Goal: Task Accomplishment & Management: Use online tool/utility

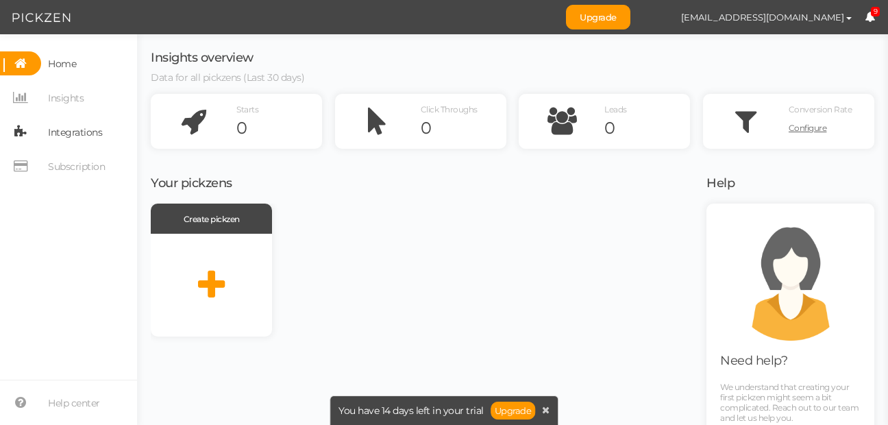
click at [77, 140] on span "Integrations" at bounding box center [75, 132] width 54 height 22
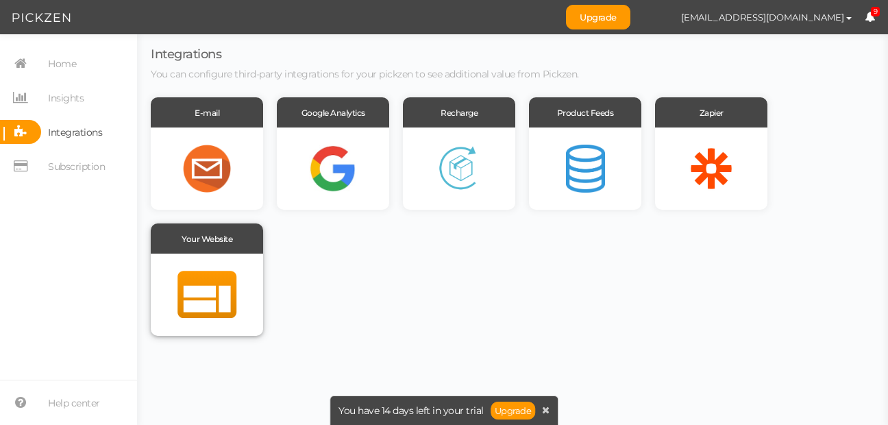
click at [199, 262] on div at bounding box center [207, 294] width 112 height 82
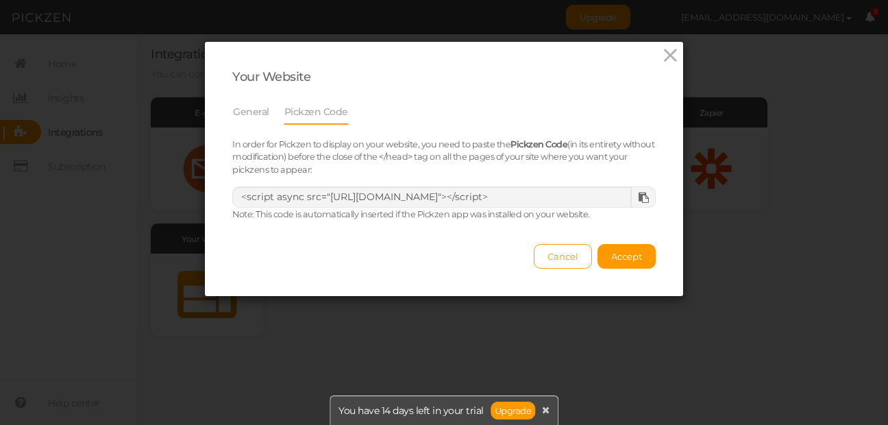
click at [641, 197] on icon at bounding box center [644, 198] width 10 height 10
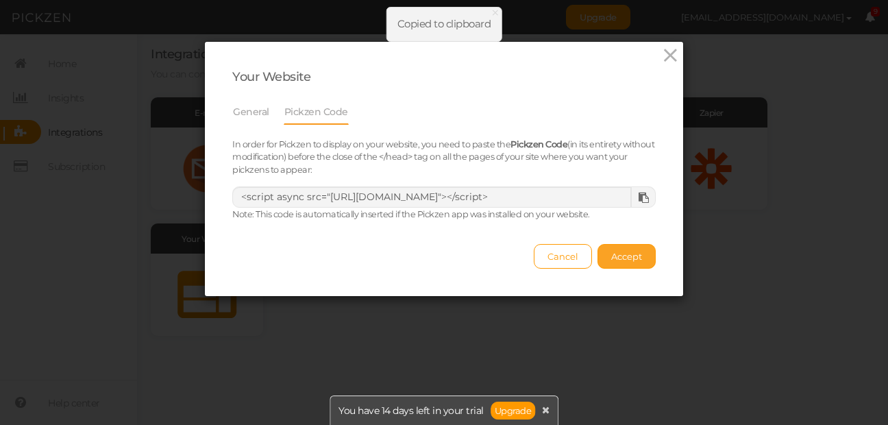
click at [622, 253] on span "Accept" at bounding box center [626, 256] width 31 height 11
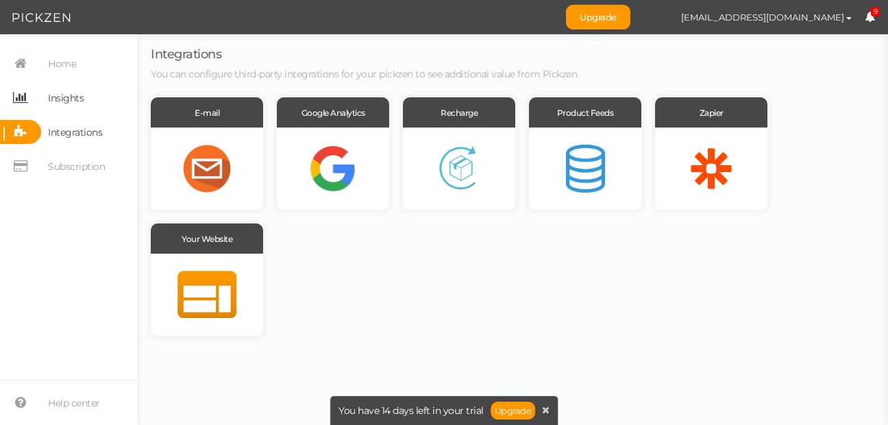
click at [69, 97] on span "Insights" at bounding box center [66, 98] width 36 height 22
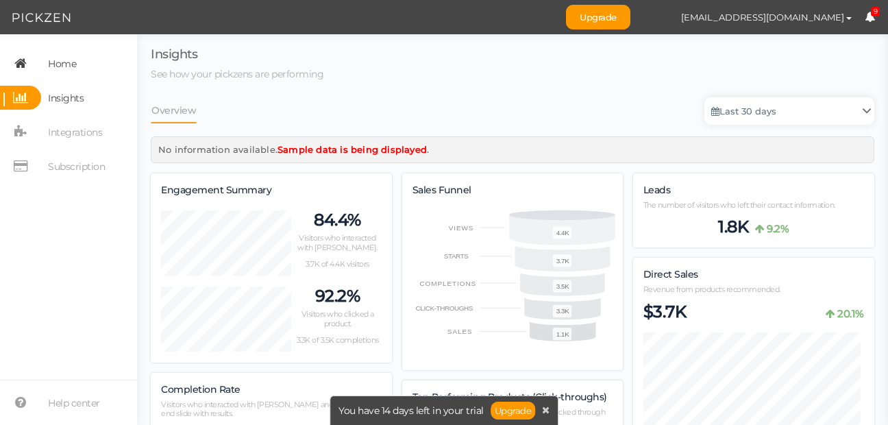
click at [73, 73] on span "Home" at bounding box center [62, 64] width 28 height 22
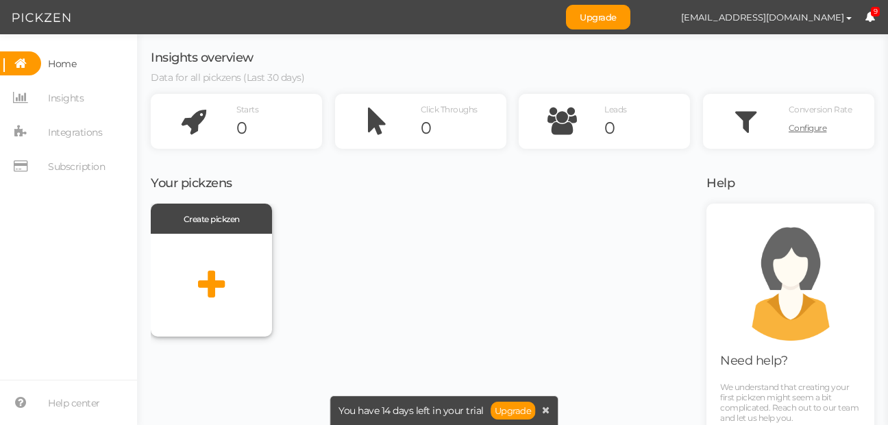
click at [212, 281] on icon at bounding box center [211, 285] width 27 height 34
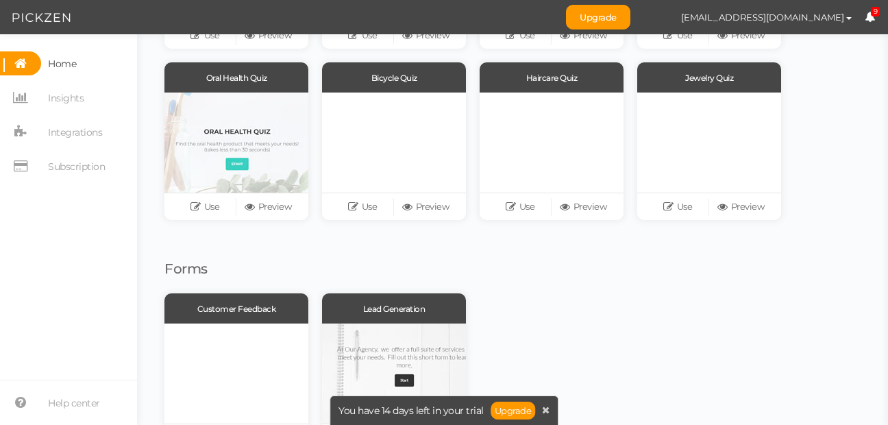
scroll to position [258, 0]
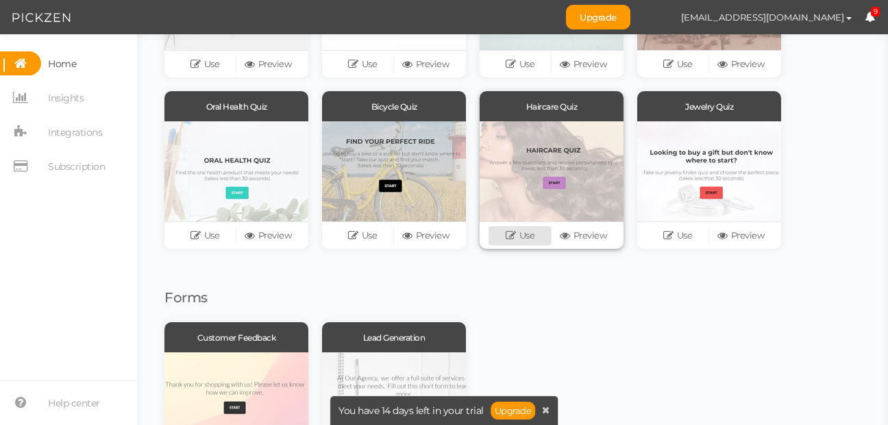
click at [523, 233] on link "Use" at bounding box center [519, 235] width 63 height 19
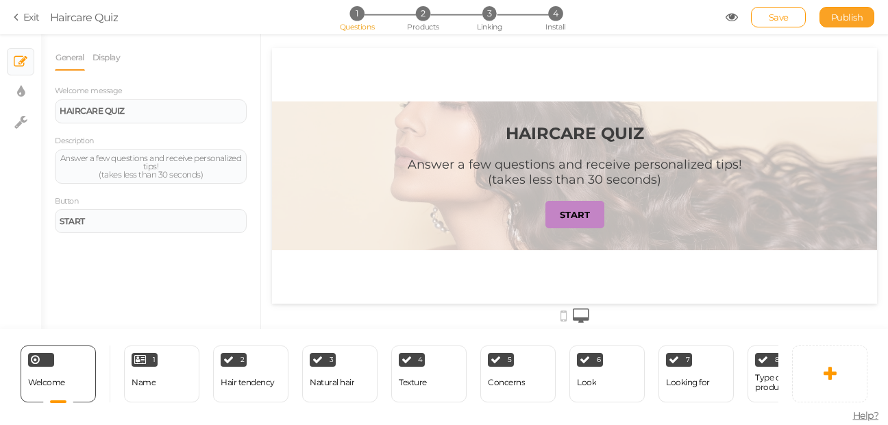
click at [840, 16] on span "Publish" at bounding box center [847, 17] width 32 height 11
click at [14, 20] on icon at bounding box center [19, 17] width 10 height 12
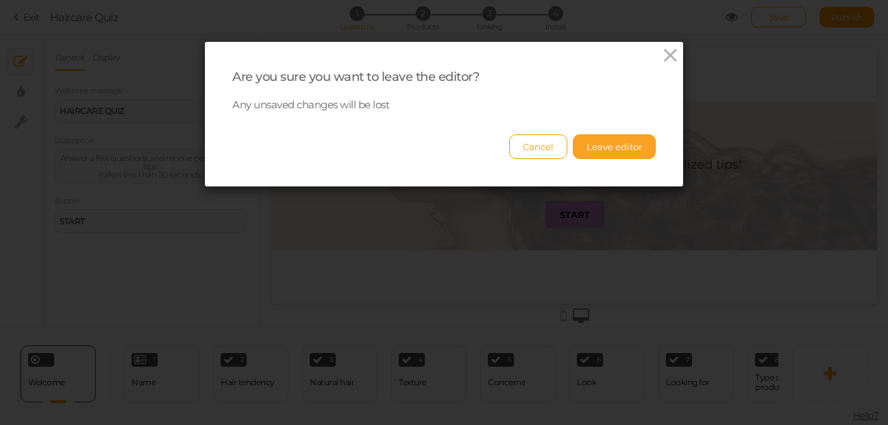
click at [610, 140] on button "Leave editor" at bounding box center [614, 146] width 83 height 25
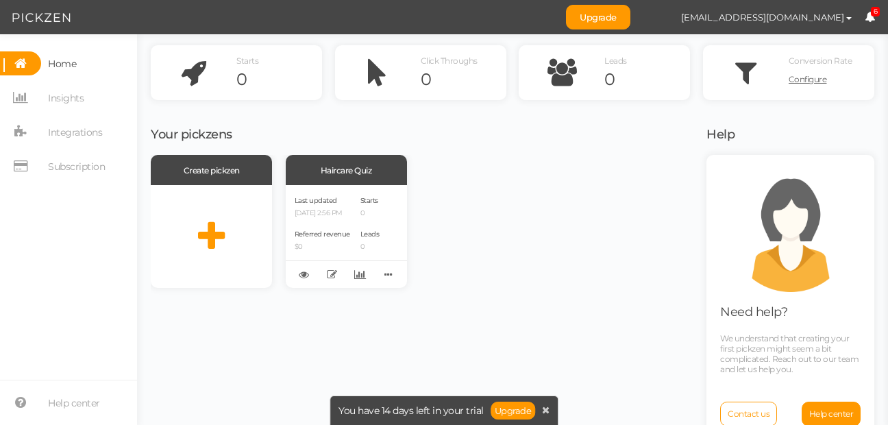
scroll to position [74, 0]
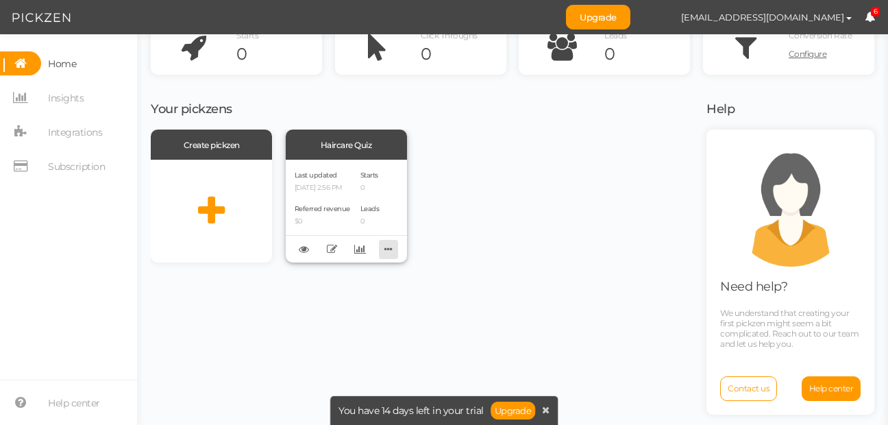
click at [382, 245] on icon at bounding box center [388, 248] width 19 height 21
click at [542, 405] on icon at bounding box center [546, 410] width 8 height 10
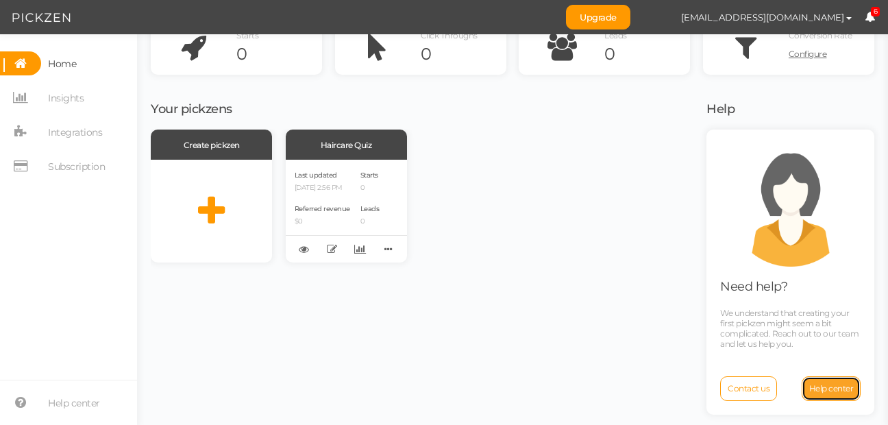
click at [815, 389] on span "Help center" at bounding box center [831, 388] width 45 height 10
click at [845, 21] on button "[EMAIL_ADDRESS][DOMAIN_NAME]" at bounding box center [766, 16] width 197 height 23
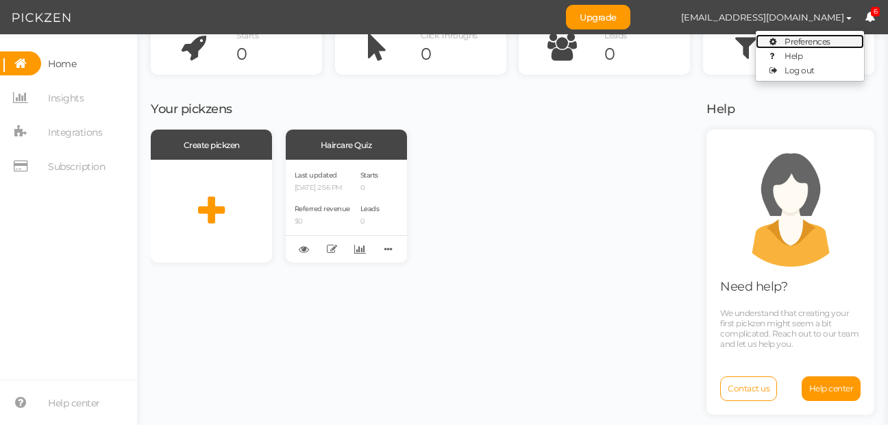
click at [828, 40] on span "Preferences" at bounding box center [807, 41] width 46 height 10
select select "Europe/[GEOGRAPHIC_DATA]"
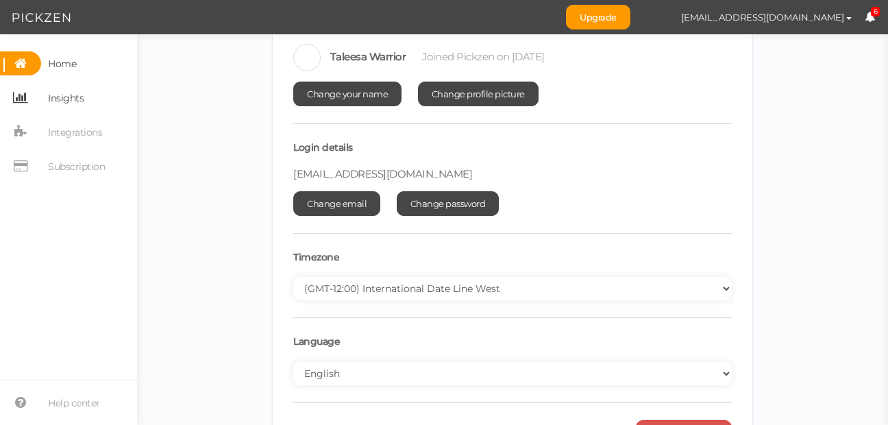
click at [99, 101] on link "Insights" at bounding box center [68, 98] width 137 height 24
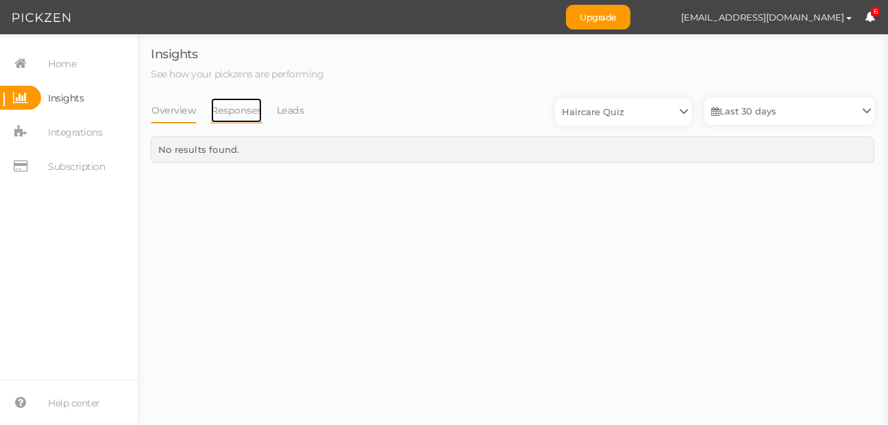
click at [210, 110] on link "Responses" at bounding box center [236, 110] width 52 height 26
click at [109, 137] on link "Integrations" at bounding box center [68, 132] width 137 height 24
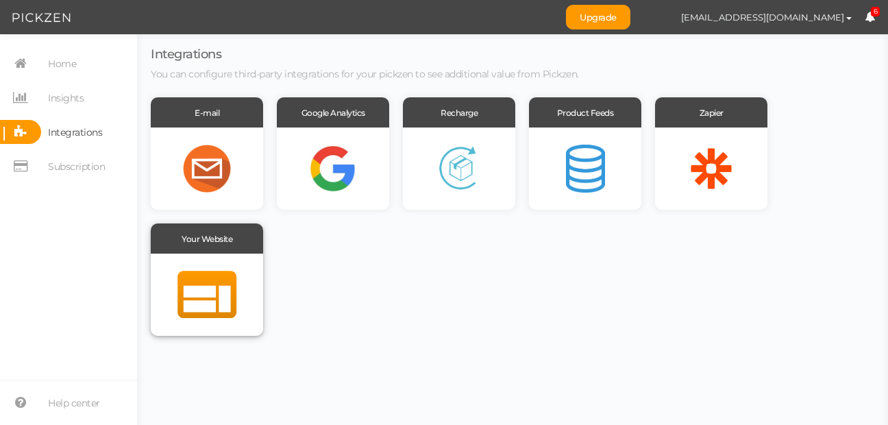
click at [227, 286] on div at bounding box center [207, 294] width 112 height 82
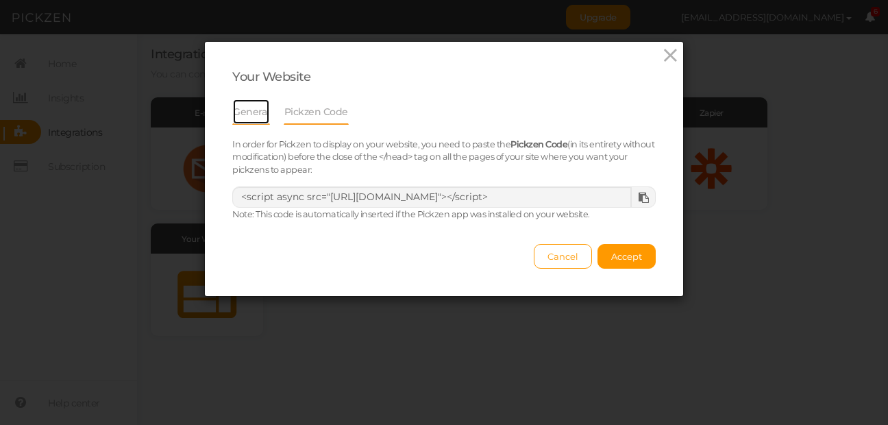
click at [234, 109] on link "General" at bounding box center [251, 112] width 38 height 26
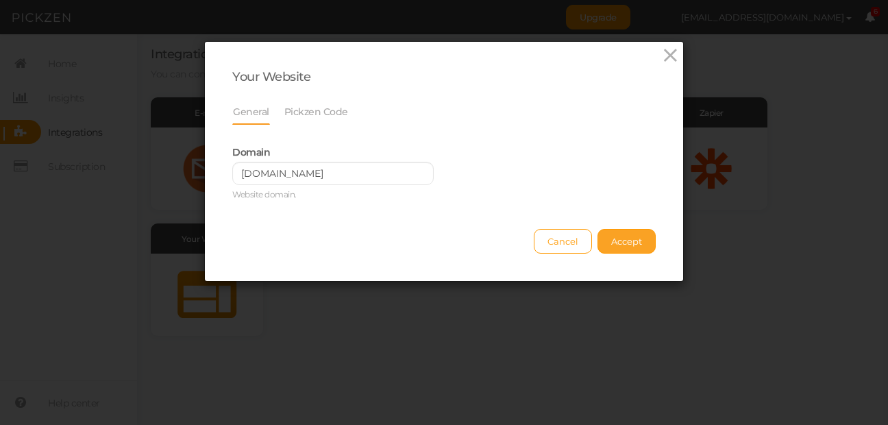
click at [611, 240] on span "Accept" at bounding box center [626, 241] width 31 height 11
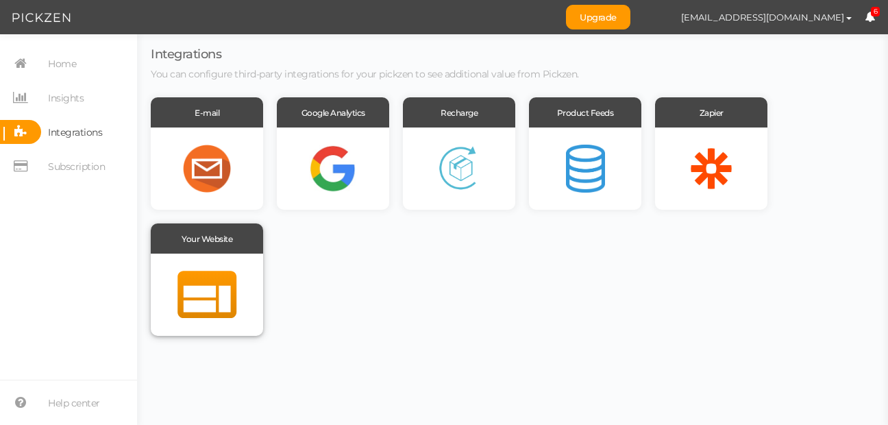
click at [205, 284] on div at bounding box center [207, 294] width 112 height 82
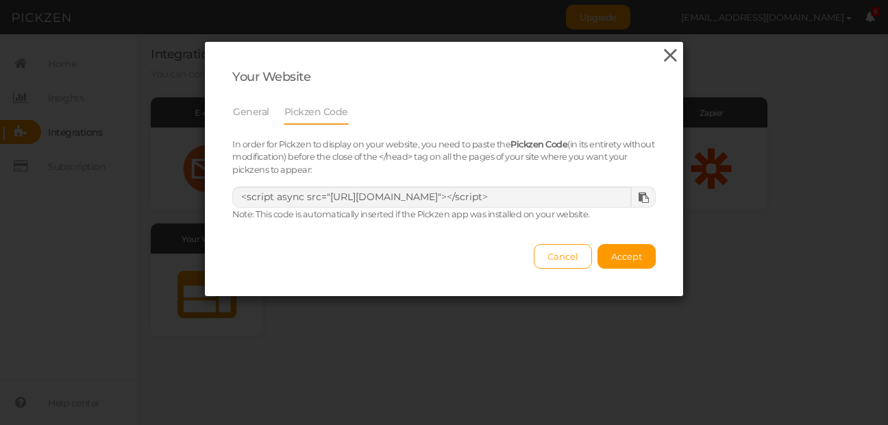
click at [664, 60] on icon at bounding box center [670, 55] width 20 height 21
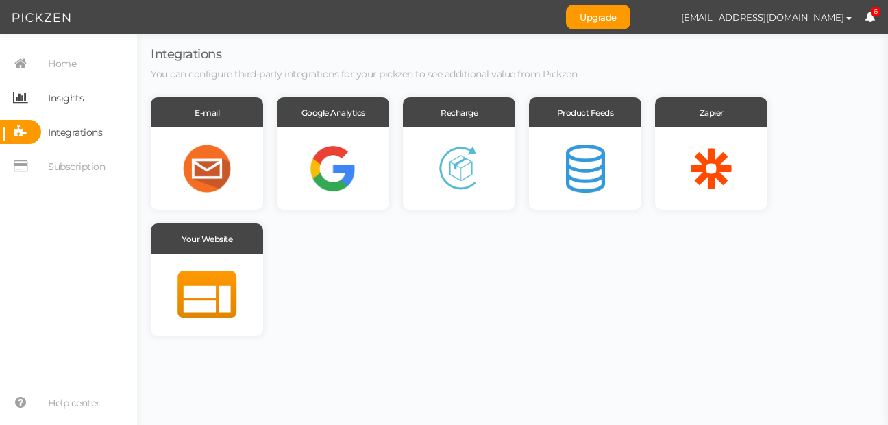
click at [77, 88] on span "Insights" at bounding box center [66, 98] width 36 height 22
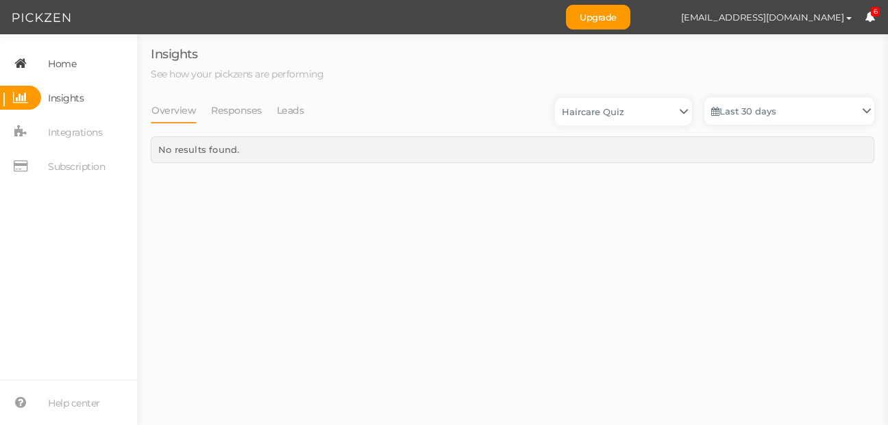
click at [74, 68] on span "Home" at bounding box center [62, 64] width 28 height 22
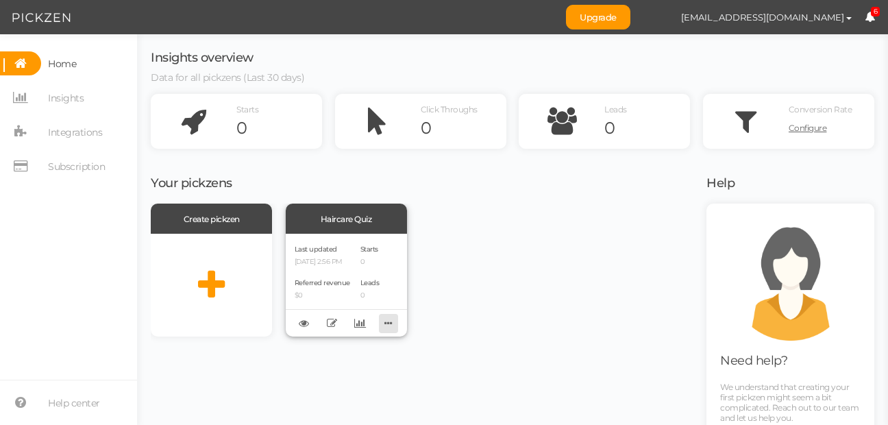
click at [379, 323] on icon at bounding box center [388, 322] width 19 height 21
click at [353, 251] on div "Last updated [DATE] 2:56 PM Referred revenue $0 Starts 0 Leads 0" at bounding box center [346, 285] width 121 height 103
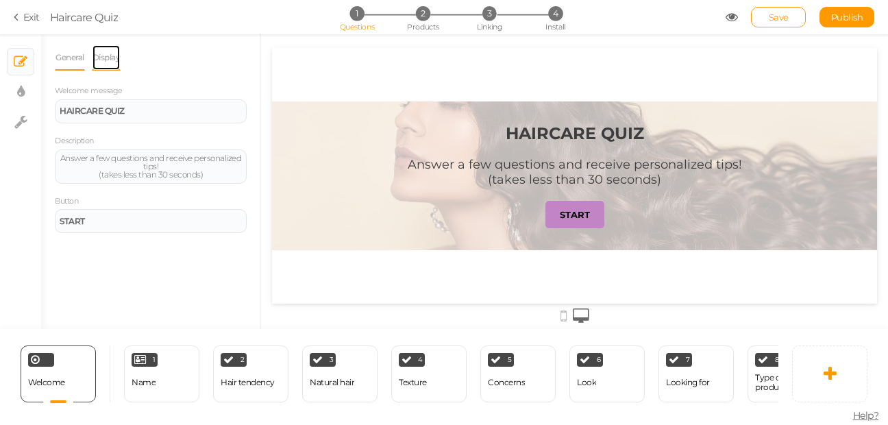
click at [121, 56] on link "Display" at bounding box center [106, 58] width 29 height 26
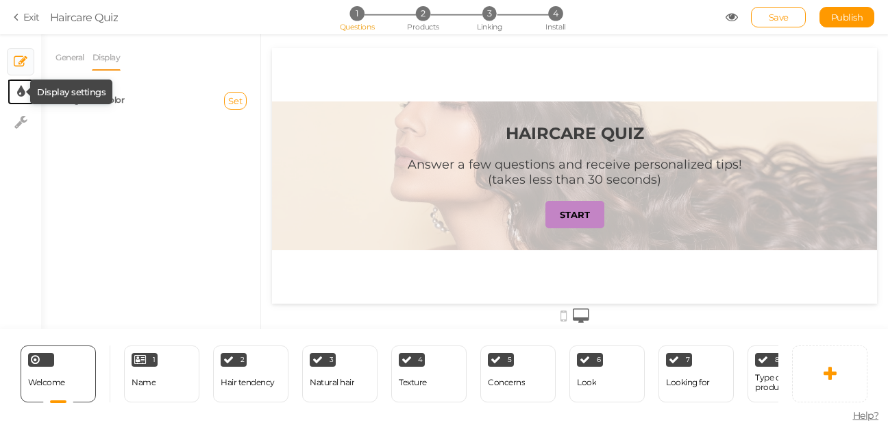
click at [21, 92] on icon at bounding box center [21, 92] width 8 height 14
select select "2"
select select "montserrat"
select select "fade"
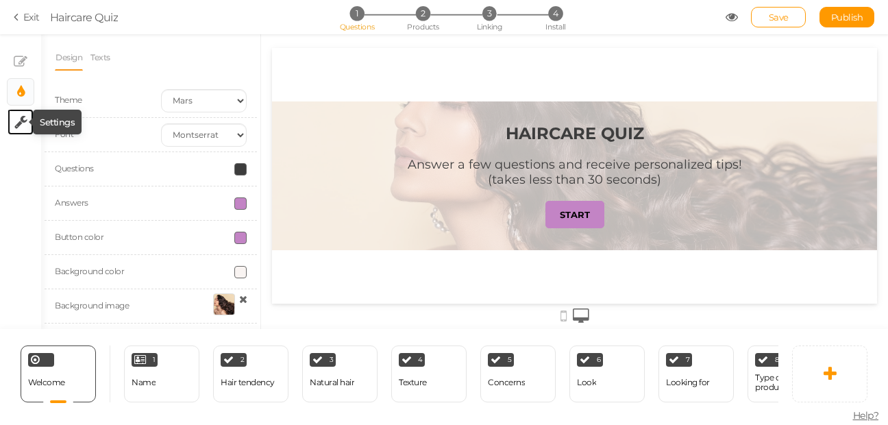
click at [23, 125] on icon at bounding box center [20, 122] width 13 height 14
select select "en"
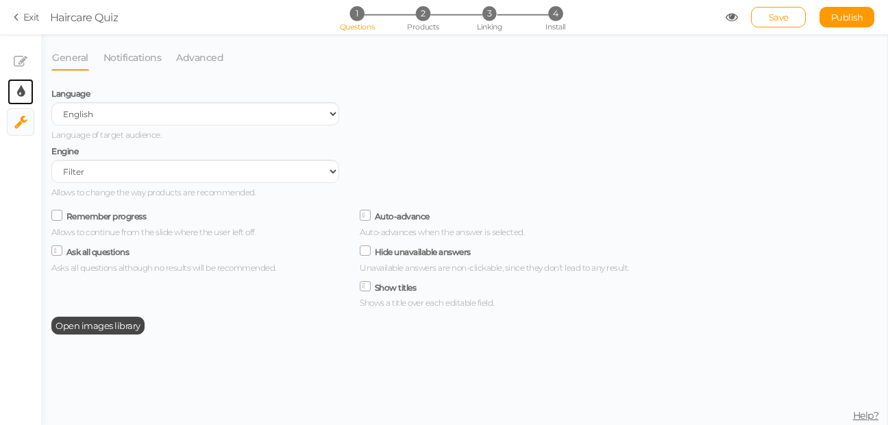
click at [32, 95] on link "× Display settings" at bounding box center [21, 92] width 26 height 26
select select "2"
select select "montserrat"
select select "fade"
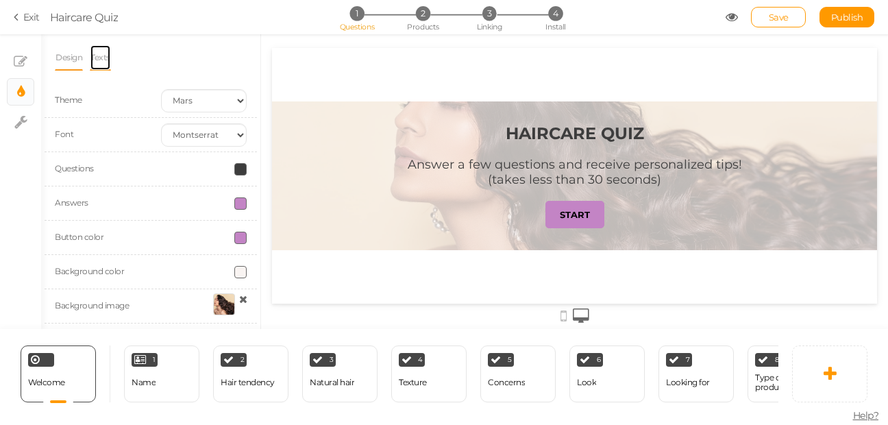
click at [110, 61] on link "Texts" at bounding box center [100, 58] width 21 height 26
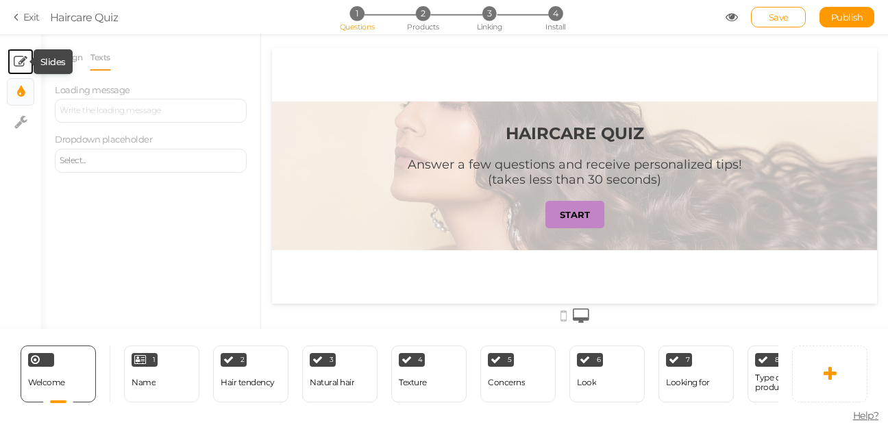
click at [24, 64] on icon at bounding box center [21, 62] width 14 height 14
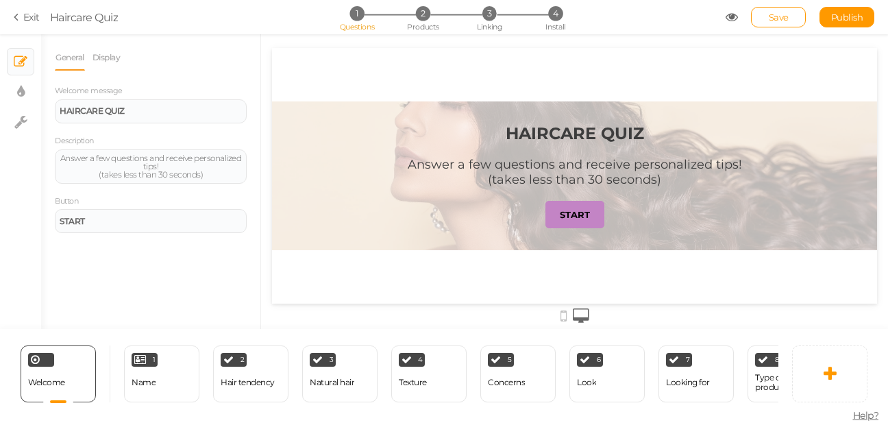
click at [119, 374] on div "1 Name × Define the conditions to show this slide. Clone Change type Delete" at bounding box center [161, 373] width 89 height 57
click at [162, 374] on div "1 Name × Define the conditions to show this slide. Clone Change type Delete" at bounding box center [161, 373] width 75 height 57
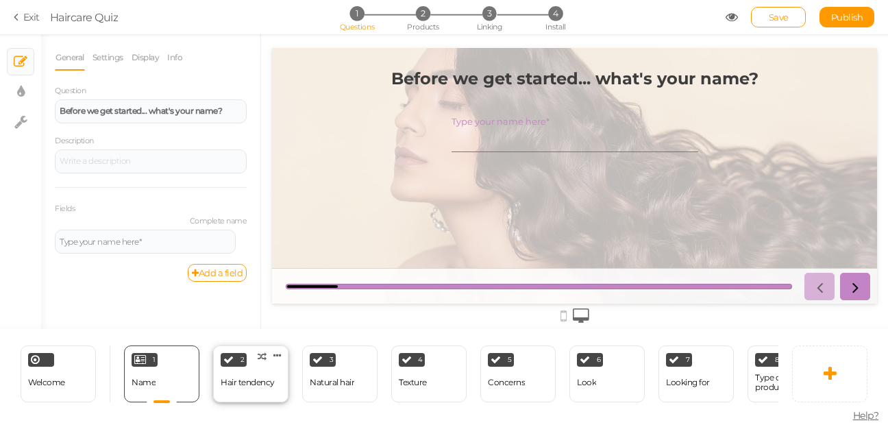
click at [243, 378] on div "Hair tendency" at bounding box center [248, 383] width 54 height 10
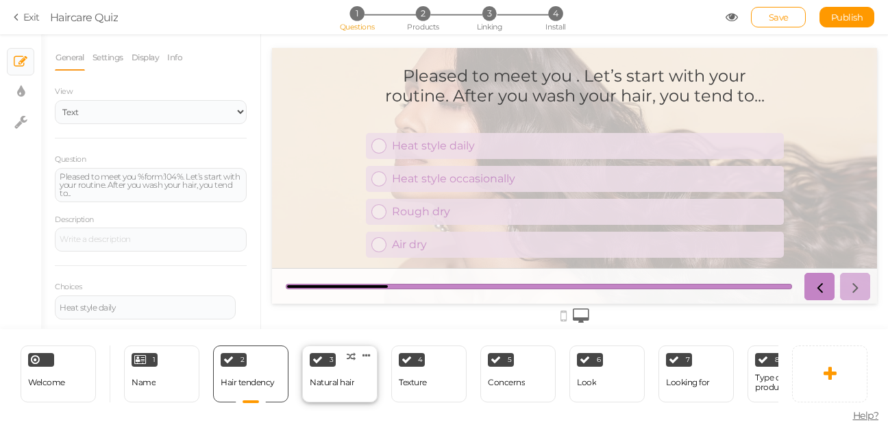
click at [325, 371] on div "Natural hair" at bounding box center [332, 383] width 45 height 24
select select "2"
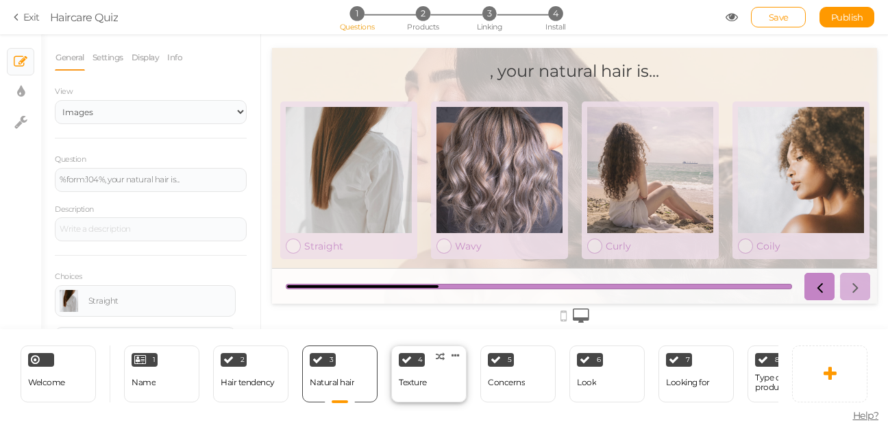
click at [405, 371] on div "Texture" at bounding box center [413, 383] width 28 height 24
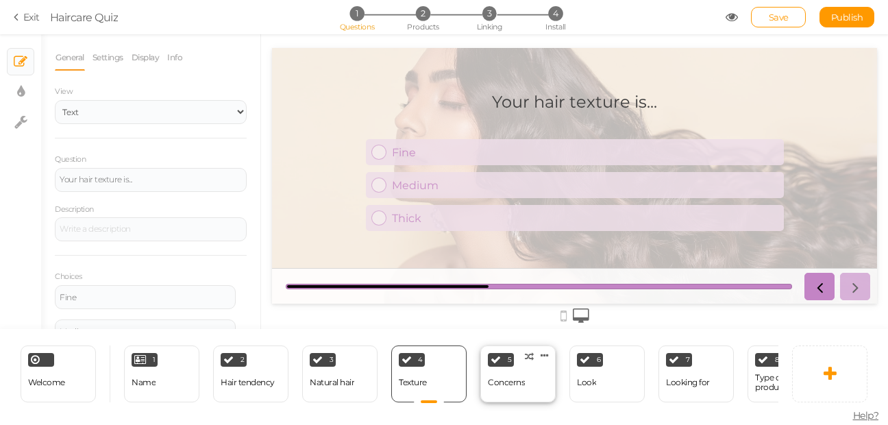
click at [494, 363] on div "5 Concerns × Define the conditions to show this slide. Clone Change type Delete" at bounding box center [517, 373] width 75 height 57
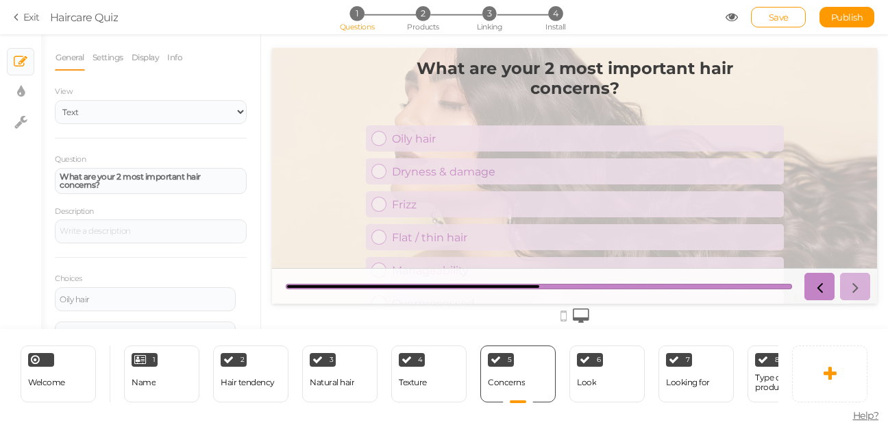
click at [635, 333] on div "Welcome Delete 1 Name × Define the conditions to show this slide. Clone Change …" at bounding box center [389, 373] width 778 height 89
click at [761, 378] on div "Type of products" at bounding box center [785, 382] width 60 height 19
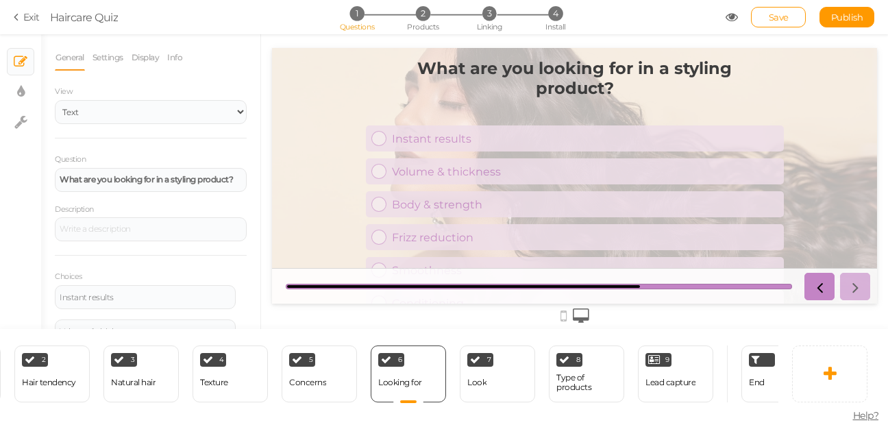
scroll to position [0, 244]
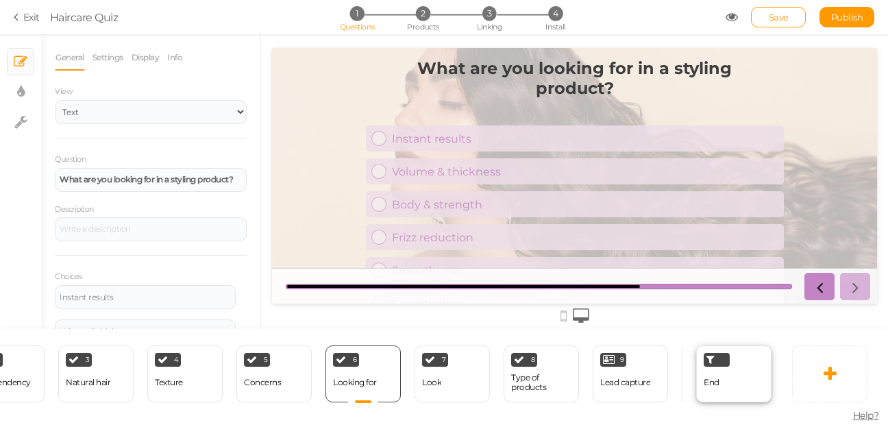
click at [739, 364] on div "End" at bounding box center [733, 373] width 75 height 57
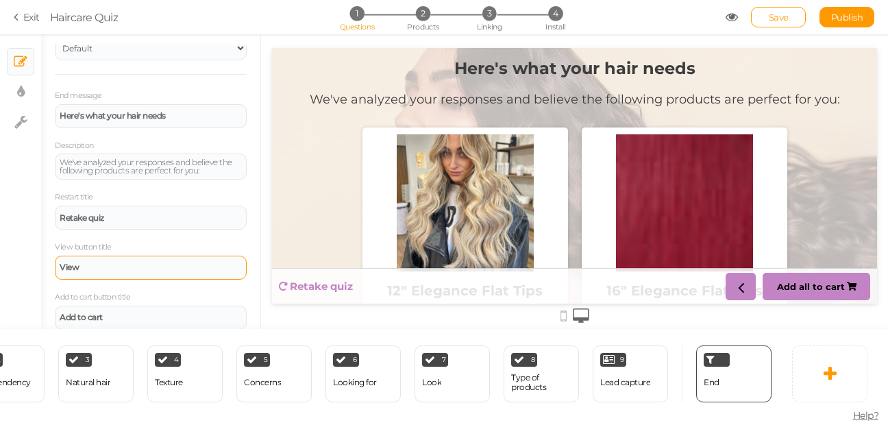
scroll to position [224, 0]
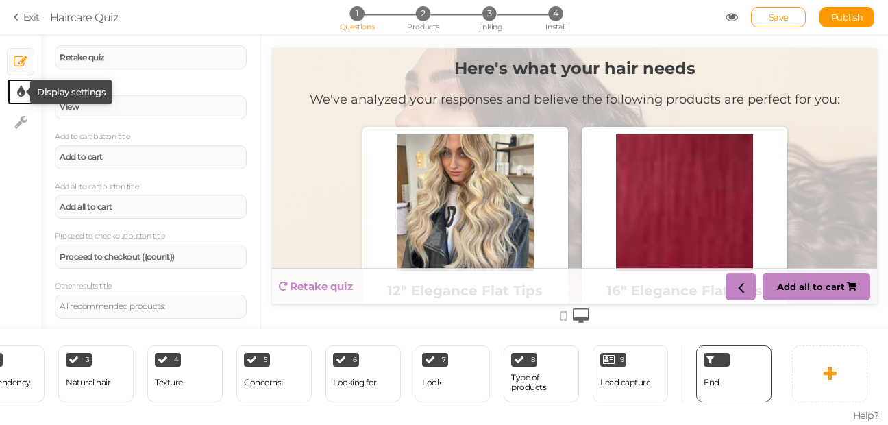
click at [23, 87] on icon at bounding box center [21, 92] width 8 height 14
select select "2"
select select "montserrat"
select select "fade"
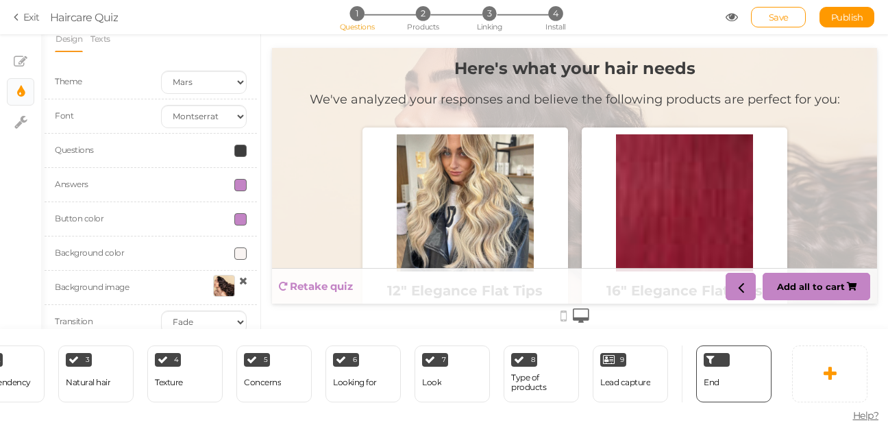
scroll to position [0, 0]
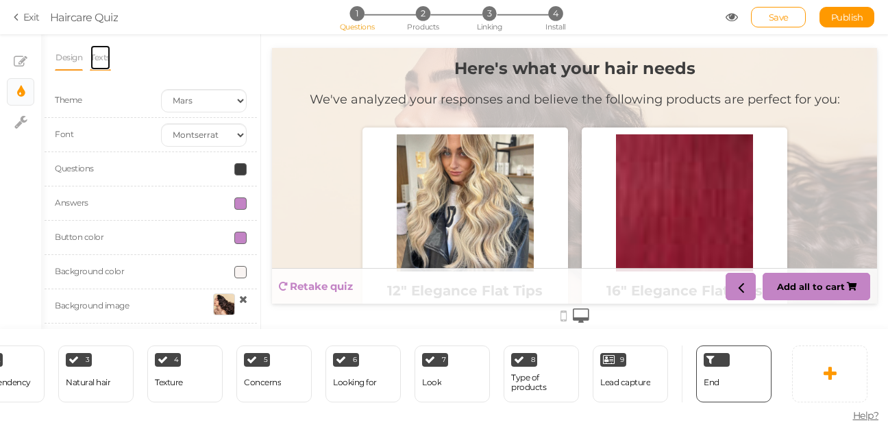
click at [103, 60] on link "Texts" at bounding box center [100, 58] width 21 height 26
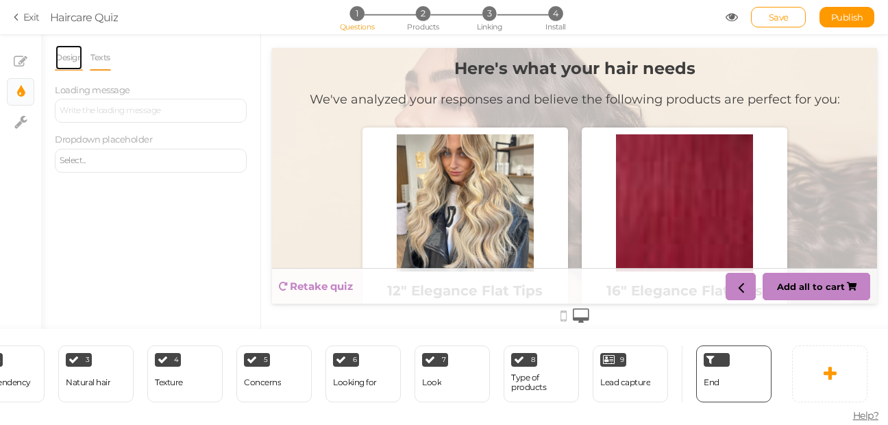
click at [72, 60] on link "Design" at bounding box center [69, 58] width 28 height 26
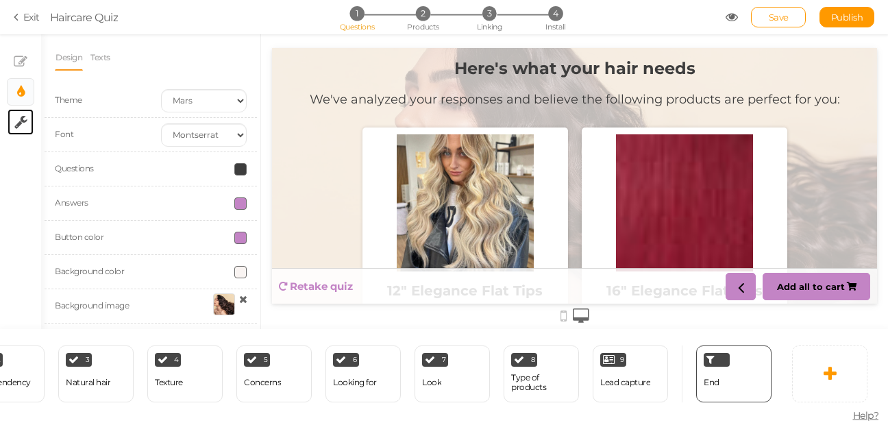
click at [13, 127] on link "× Settings" at bounding box center [21, 122] width 26 height 26
select select "en"
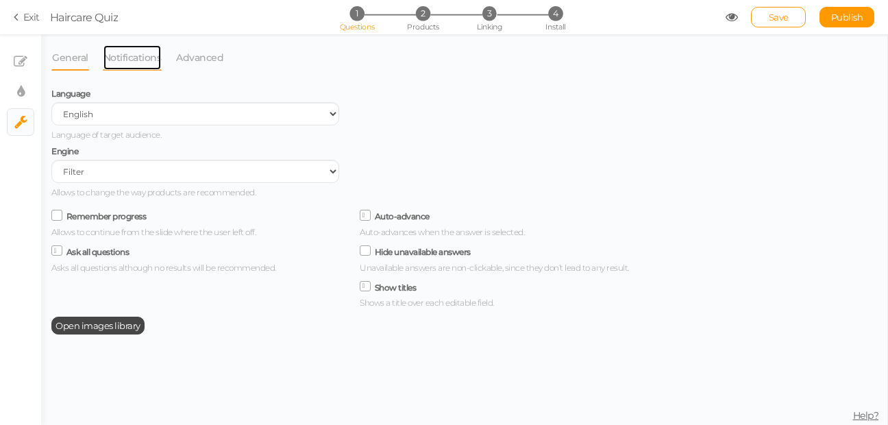
click at [129, 49] on link "Notifications" at bounding box center [133, 58] width 60 height 26
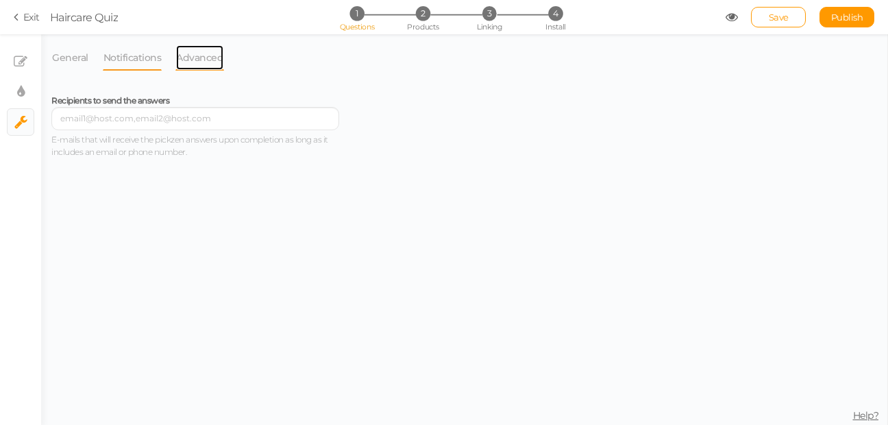
click at [198, 55] on link "Advanced" at bounding box center [199, 58] width 49 height 26
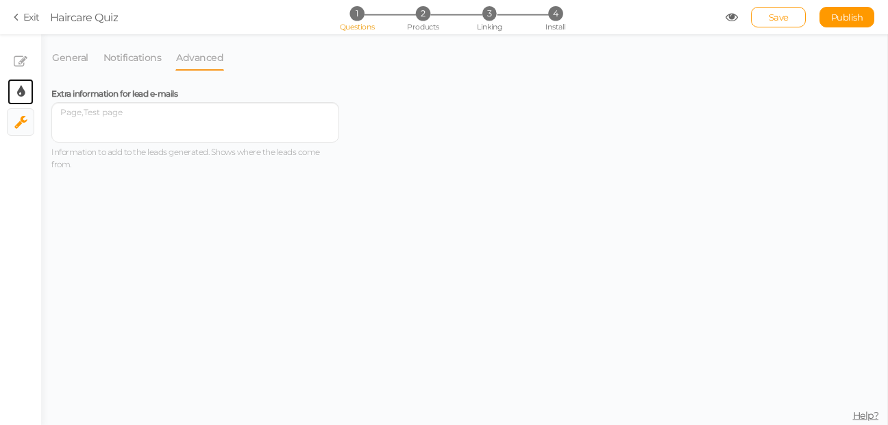
click at [27, 91] on link "× Display settings" at bounding box center [21, 92] width 26 height 26
select select "2"
select select "montserrat"
select select "fade"
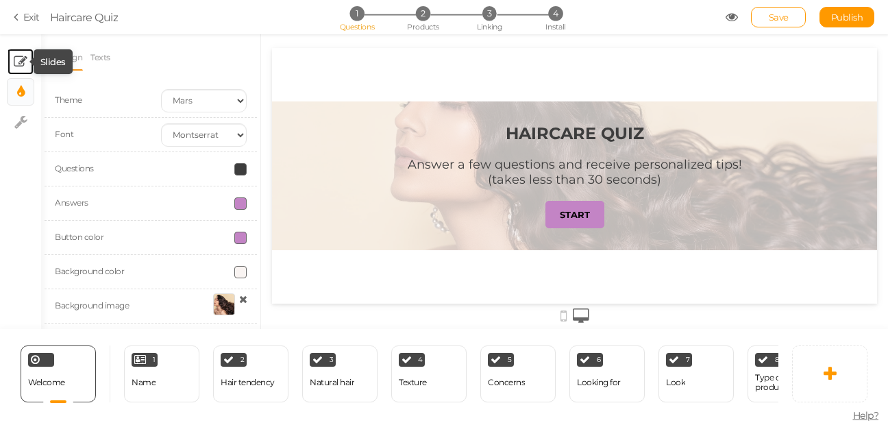
click at [23, 57] on icon at bounding box center [21, 62] width 14 height 14
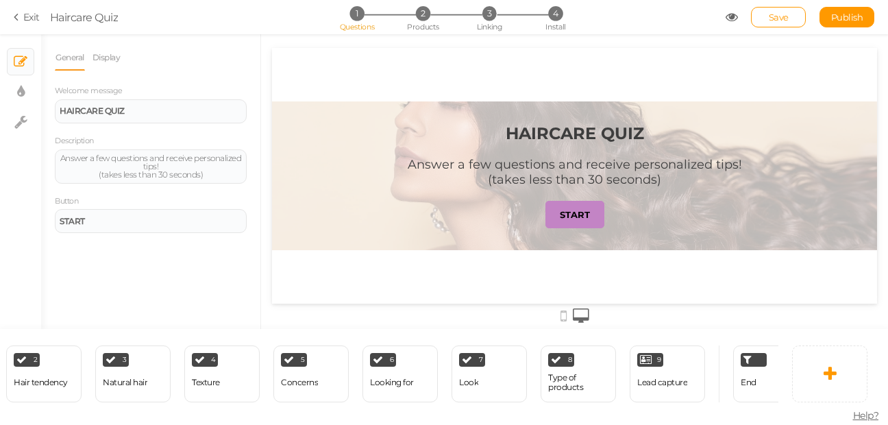
scroll to position [0, 244]
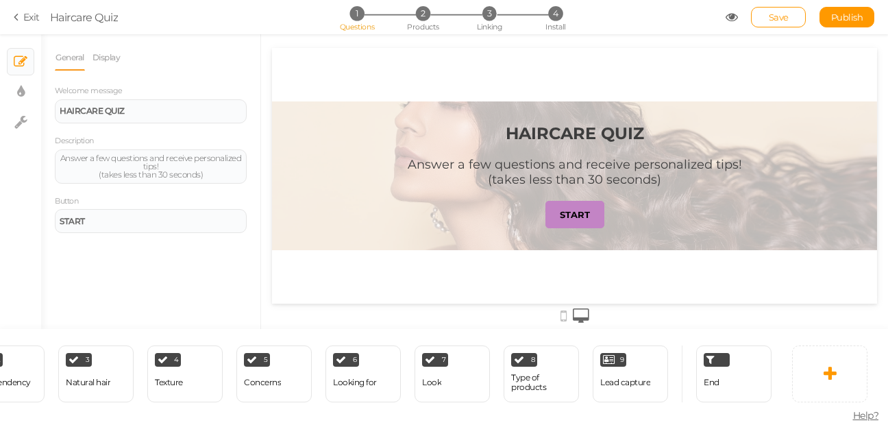
click at [734, 15] on icon at bounding box center [732, 17] width 12 height 12
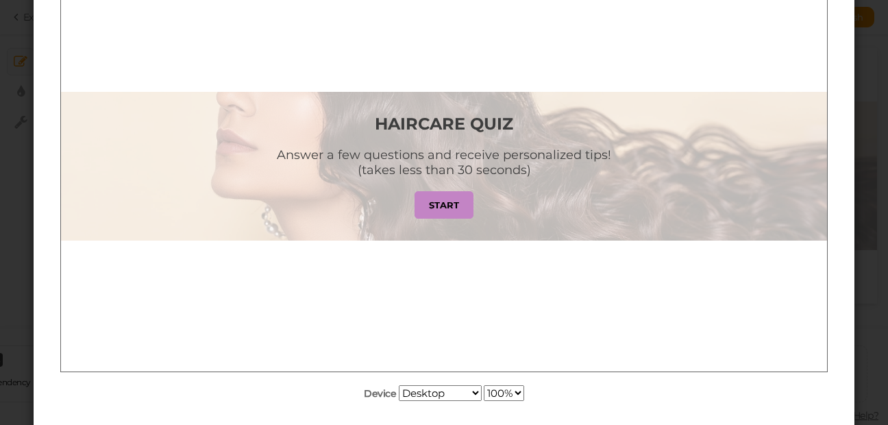
scroll to position [0, 0]
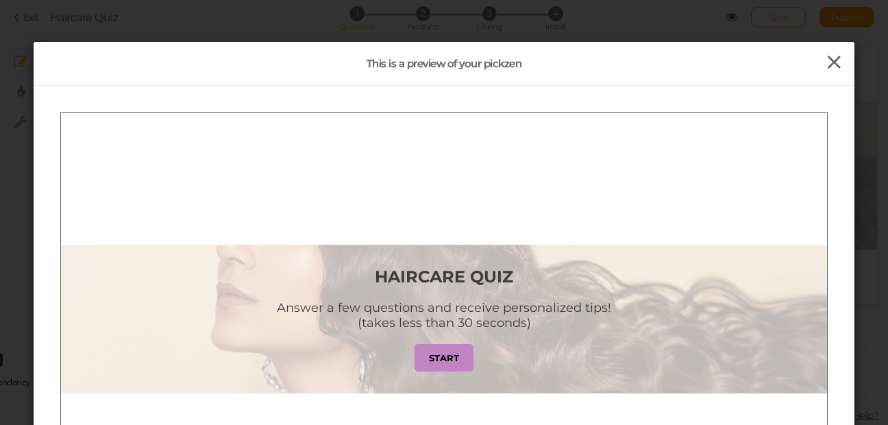
click at [825, 67] on icon at bounding box center [834, 62] width 20 height 21
